Goal: Information Seeking & Learning: Learn about a topic

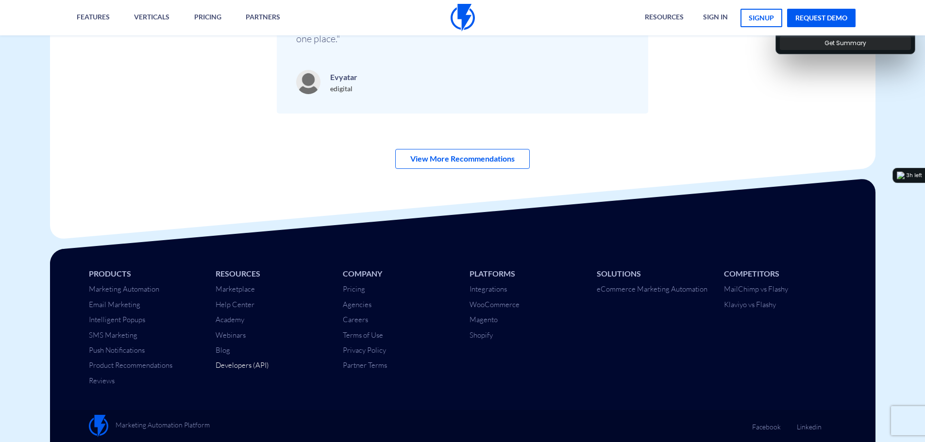
click at [240, 363] on link "Developers (API)" at bounding box center [241, 365] width 53 height 9
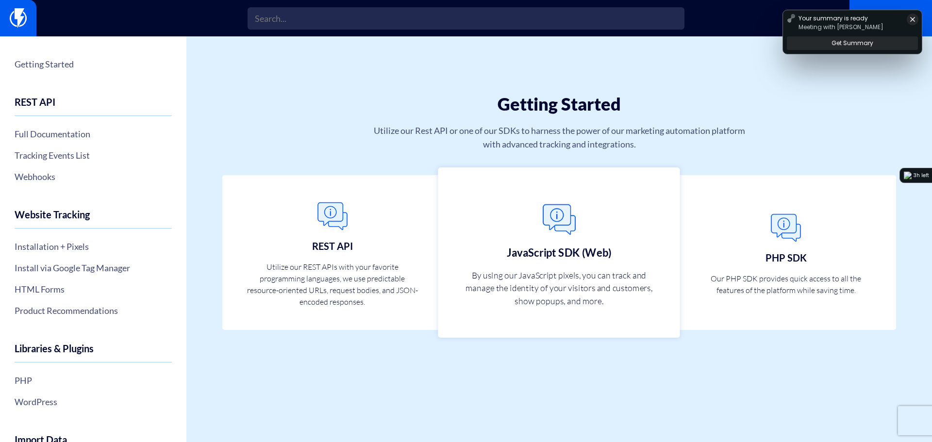
click at [578, 220] on img at bounding box center [559, 219] width 43 height 43
